Goal: Task Accomplishment & Management: Manage account settings

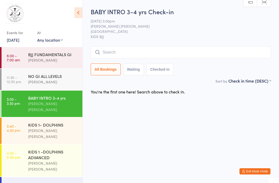
click at [256, 171] on button "Exit kiosk mode" at bounding box center [255, 171] width 31 height 6
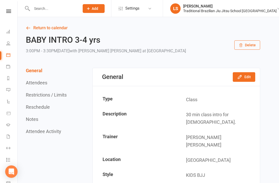
click at [7, 35] on link "Dashboard" at bounding box center [12, 32] width 12 height 12
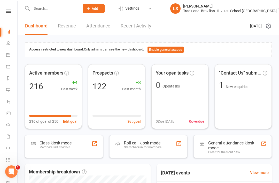
click at [154, 145] on div "Staff check-in for members" at bounding box center [142, 147] width 37 height 4
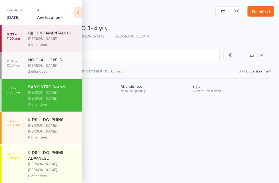
click at [73, 10] on div "Events for 16 Sep, 2025 16 Sep, 2025 September 2025 Sun Mon Tue Wed Thu Fri Sat…" at bounding box center [41, 13] width 82 height 26
click at [74, 11] on icon at bounding box center [78, 12] width 8 height 11
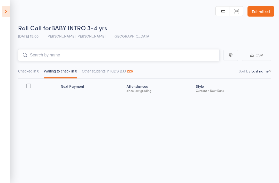
click at [124, 50] on input "search" at bounding box center [119, 55] width 202 height 12
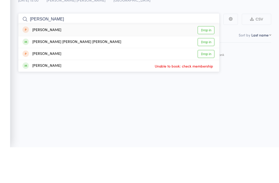
type input "Ana"
click at [204, 74] on link "Drop in" at bounding box center [206, 78] width 17 height 8
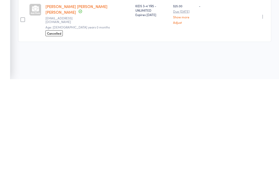
scroll to position [4, 0]
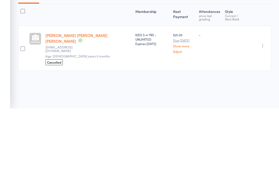
click at [55, 107] on link "[PERSON_NAME] [PERSON_NAME] [PERSON_NAME]" at bounding box center [76, 112] width 62 height 11
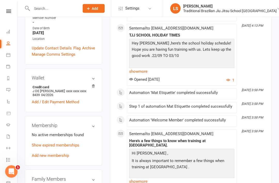
scroll to position [144, 0]
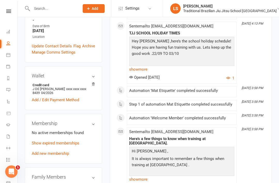
click at [71, 129] on membership-list "No active memberships found Show expired memberships Add new membership" at bounding box center [63, 142] width 63 height 26
click at [68, 141] on link "Show expired memberships" at bounding box center [56, 143] width 48 height 5
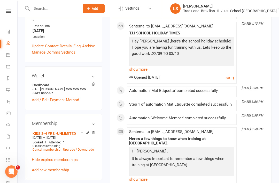
click at [86, 131] on icon at bounding box center [88, 133] width 4 height 4
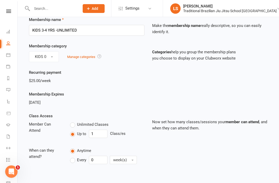
scroll to position [25, 0]
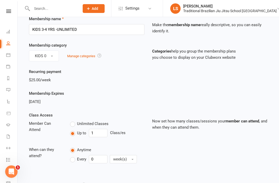
click at [74, 158] on label "Every" at bounding box center [78, 159] width 16 height 6
click at [73, 155] on input "Every" at bounding box center [71, 155] width 3 height 0
click at [99, 158] on input "0" at bounding box center [98, 159] width 19 height 8
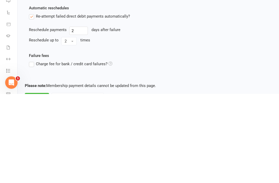
scroll to position [260, 0]
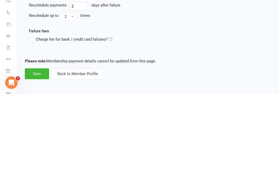
type input "1"
click at [38, 157] on button "Save" at bounding box center [37, 162] width 24 height 11
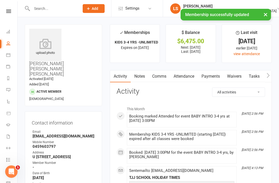
click at [214, 75] on link "Payments" at bounding box center [211, 76] width 26 height 12
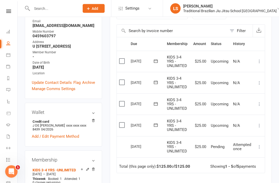
scroll to position [110, 0]
click at [6, 32] on icon at bounding box center [8, 31] width 4 height 4
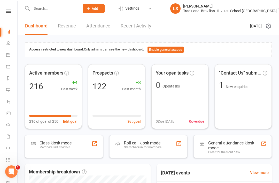
click at [65, 26] on link "Revenue" at bounding box center [67, 26] width 18 height 18
